Goal: Check status

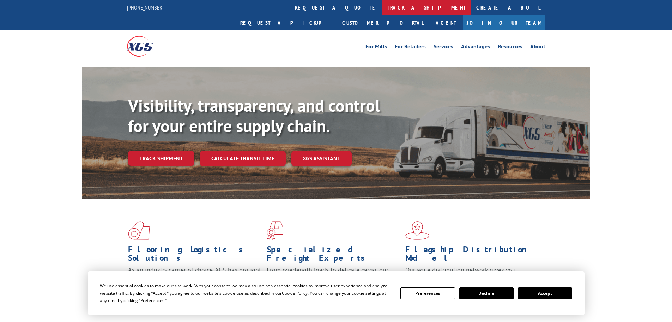
click at [383, 10] on link "track a shipment" at bounding box center [427, 7] width 89 height 15
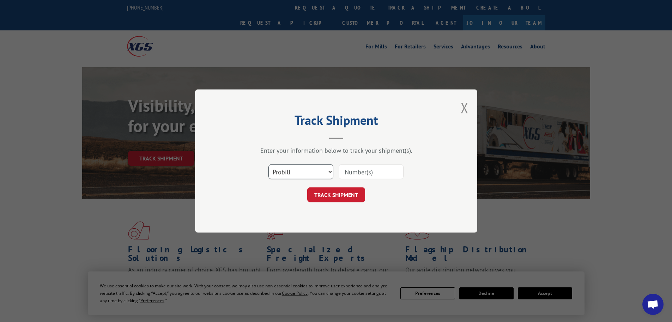
drag, startPoint x: 293, startPoint y: 169, endPoint x: 293, endPoint y: 177, distance: 8.1
click at [293, 174] on select "Select category... Probill BOL PO" at bounding box center [301, 171] width 65 height 15
select select "po"
click at [269, 164] on select "Select category... Probill BOL PO" at bounding box center [301, 171] width 65 height 15
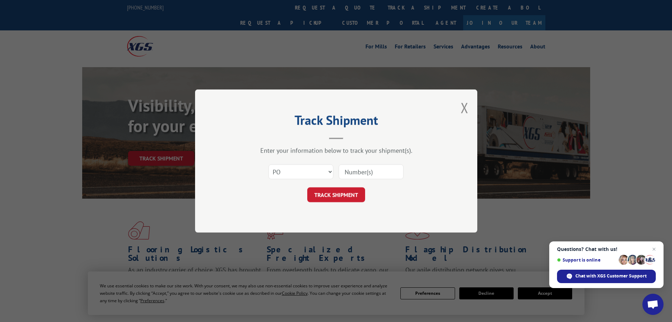
paste input "04542323"
type input "04542323"
click at [325, 203] on div "Track Shipment Enter your information below to track your shipment(s). Select c…" at bounding box center [336, 160] width 282 height 143
click at [325, 201] on button "TRACK SHIPMENT" at bounding box center [336, 194] width 58 height 15
